Goal: Check status: Check status

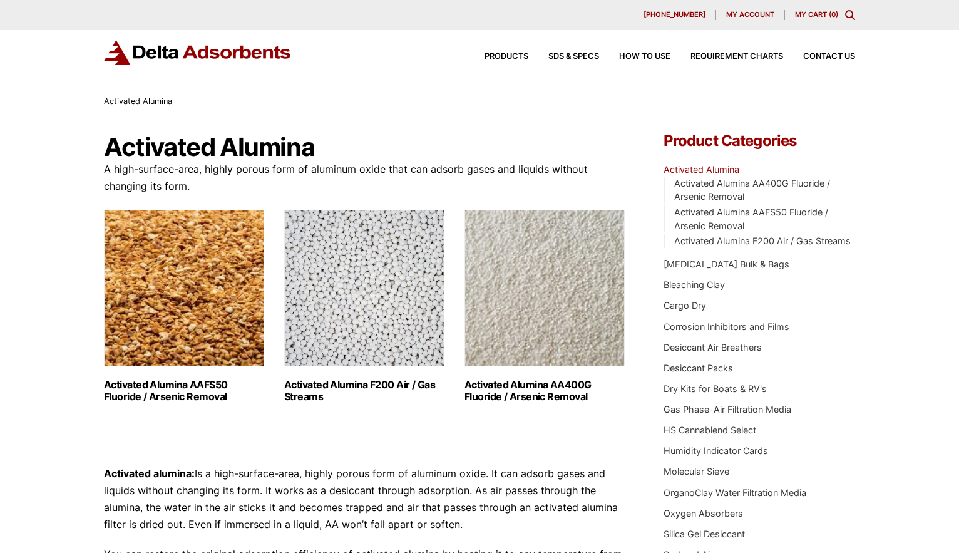
click at [750, 11] on span "My account" at bounding box center [750, 14] width 48 height 7
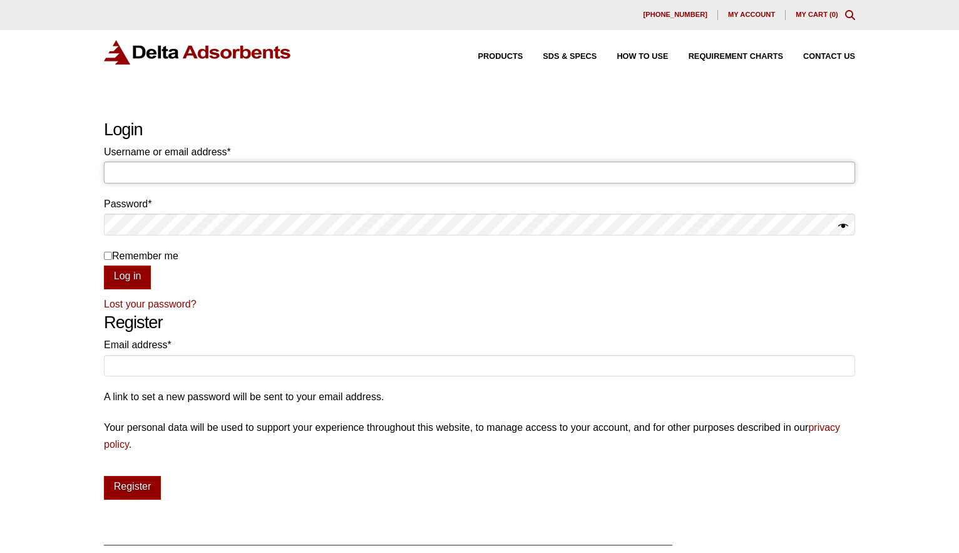
type input "lzachow@birchtech.com"
click at [127, 276] on button "Log in" at bounding box center [127, 278] width 47 height 24
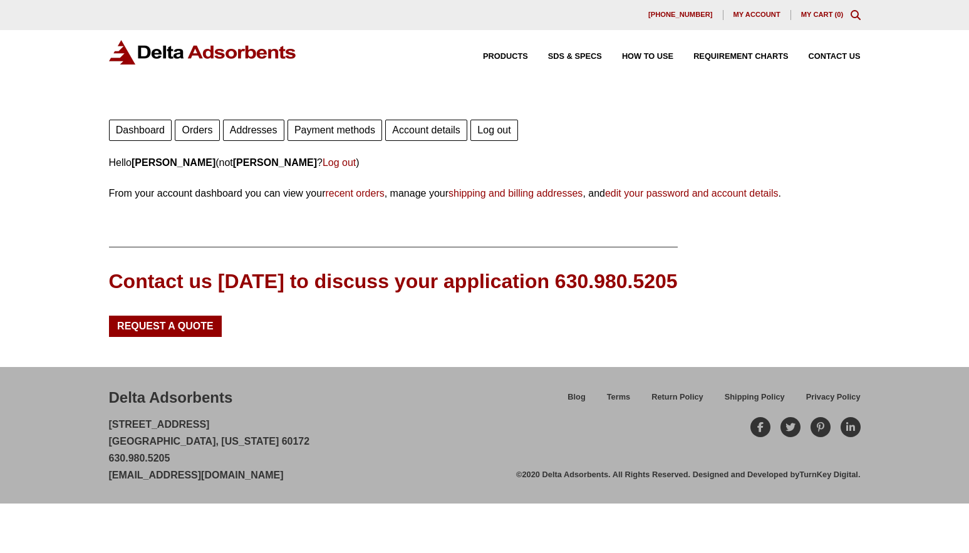
click at [192, 125] on link "Orders" at bounding box center [197, 130] width 44 height 21
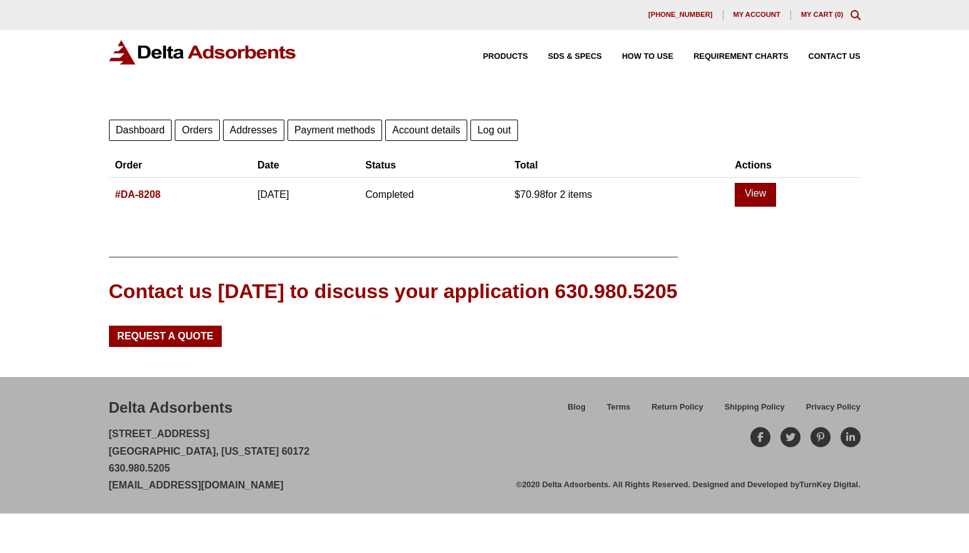
click at [776, 192] on link "View" at bounding box center [755, 195] width 41 height 24
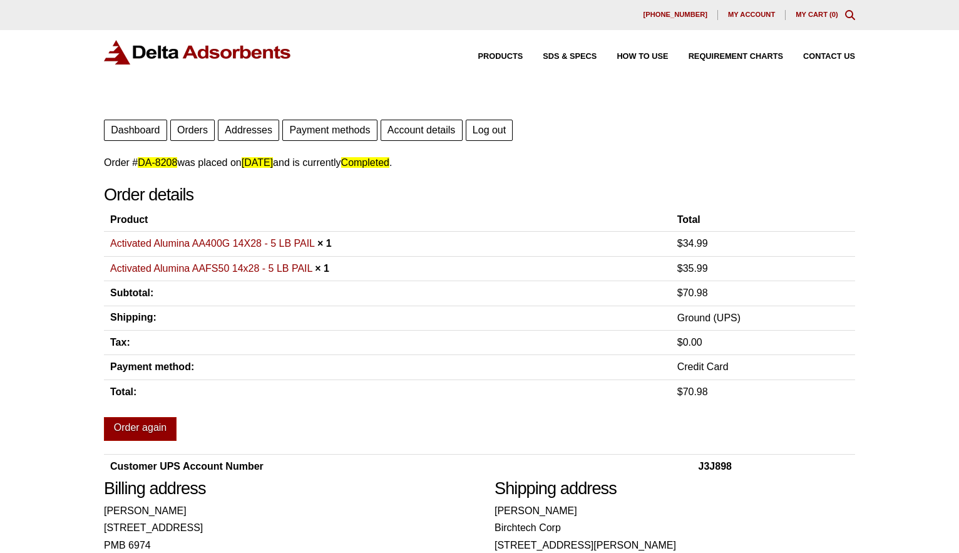
click at [459, 361] on th "Payment method:" at bounding box center [387, 367] width 567 height 24
click at [489, 165] on p "Order # DA-8208 was placed on [DATE] and is currently Completed ." at bounding box center [480, 162] width 752 height 17
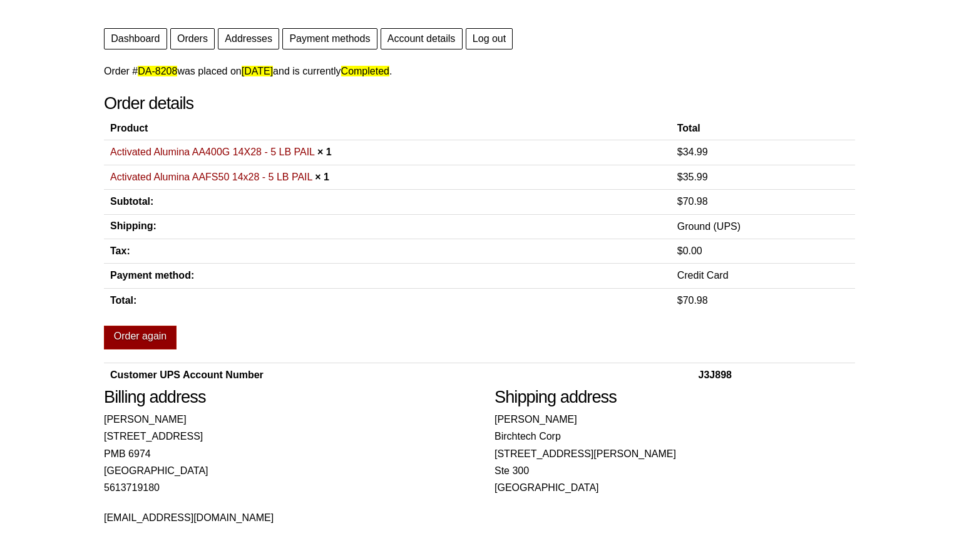
scroll to position [89, 0]
